Goal: Information Seeking & Learning: Learn about a topic

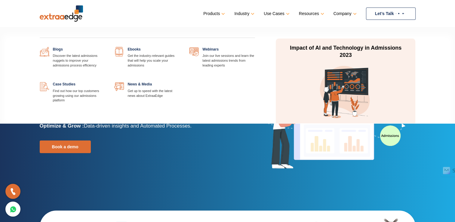
click at [180, 47] on link at bounding box center [180, 47] width 0 height 0
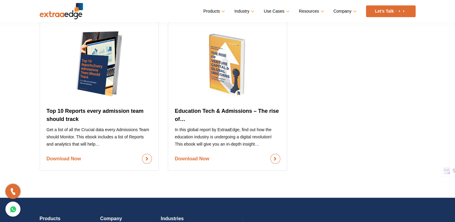
scroll to position [692, 0]
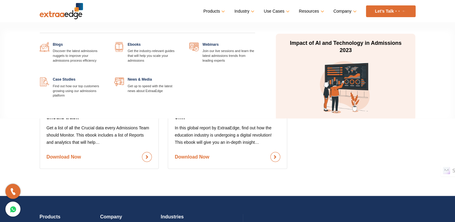
click at [255, 42] on link at bounding box center [255, 42] width 0 height 0
